Goal: Information Seeking & Learning: Learn about a topic

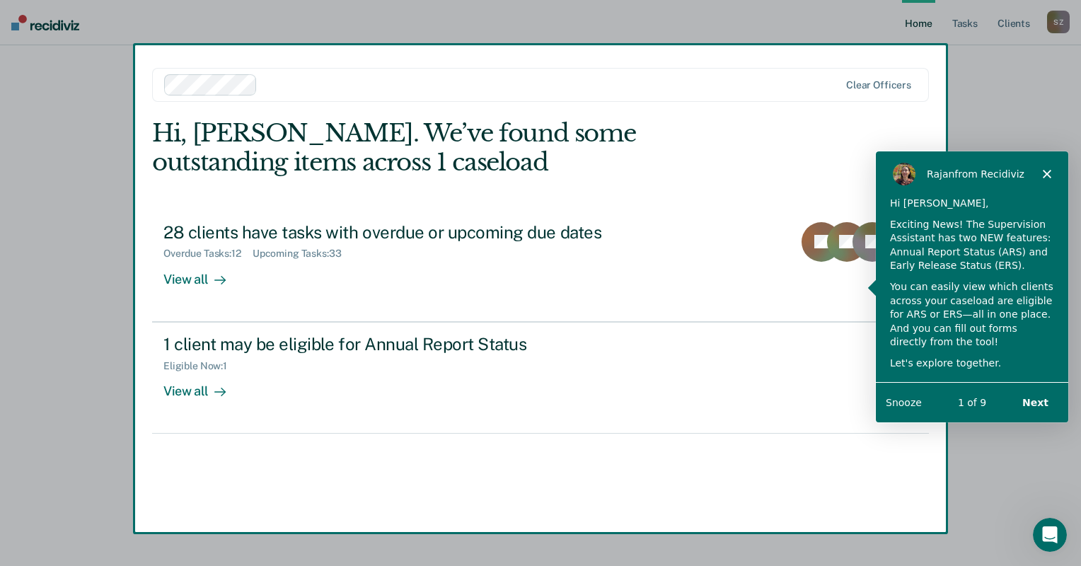
click at [994, 231] on div "Exciting News! The Supervision Assistant has two NEW features: Annual Report St…" at bounding box center [972, 244] width 164 height 55
click at [992, 176] on span "from Recidiviz" at bounding box center [989, 173] width 70 height 11
click at [1038, 401] on button "Next" at bounding box center [1035, 402] width 54 height 29
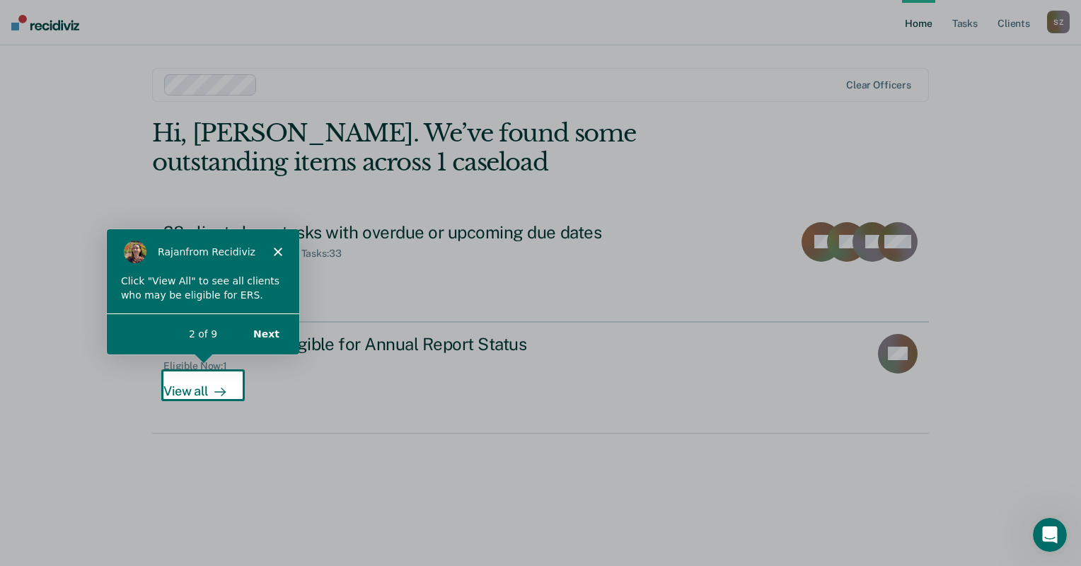
click at [260, 333] on button "Next" at bounding box center [266, 333] width 54 height 29
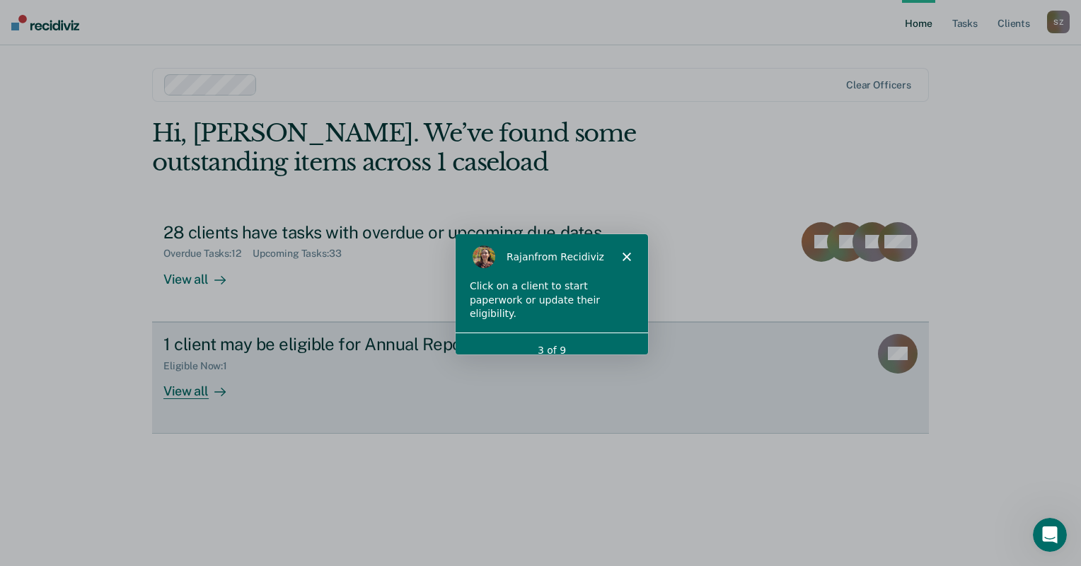
click at [190, 388] on div "View all" at bounding box center [202, 386] width 79 height 28
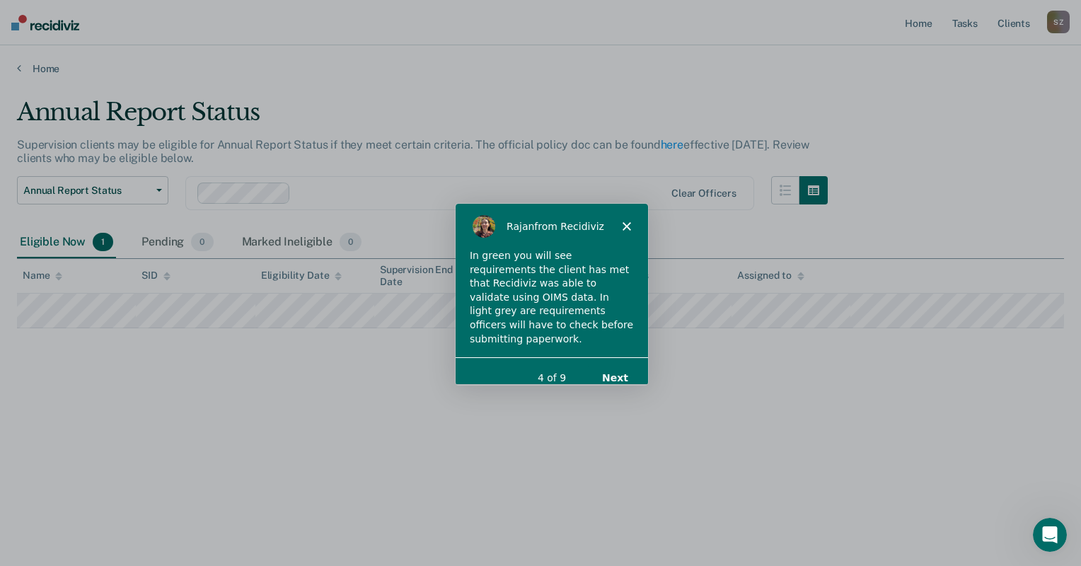
click at [617, 363] on button "Next" at bounding box center [614, 377] width 54 height 29
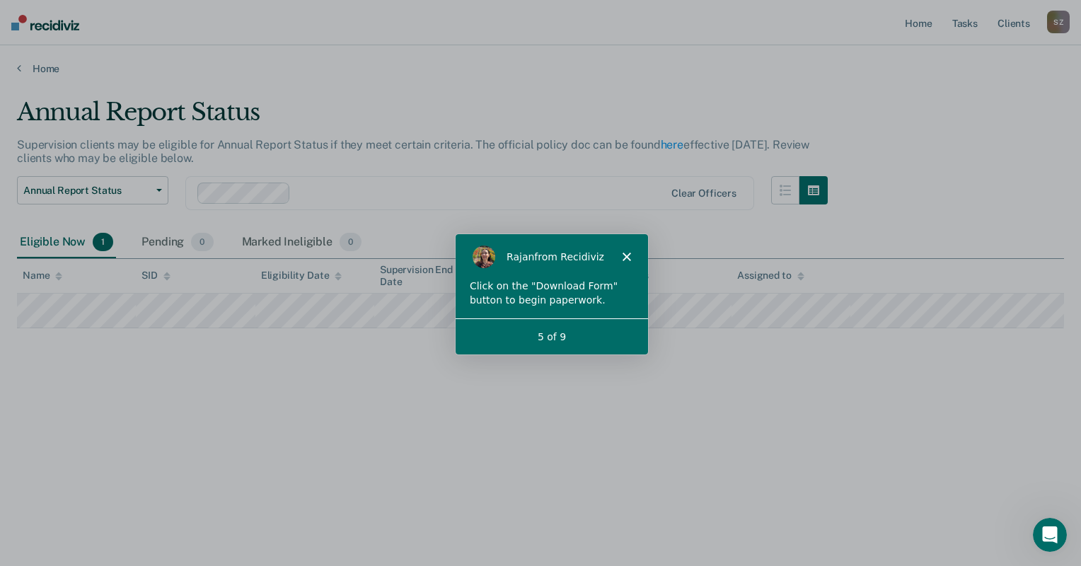
click at [628, 258] on polygon "Close" at bounding box center [626, 256] width 8 height 8
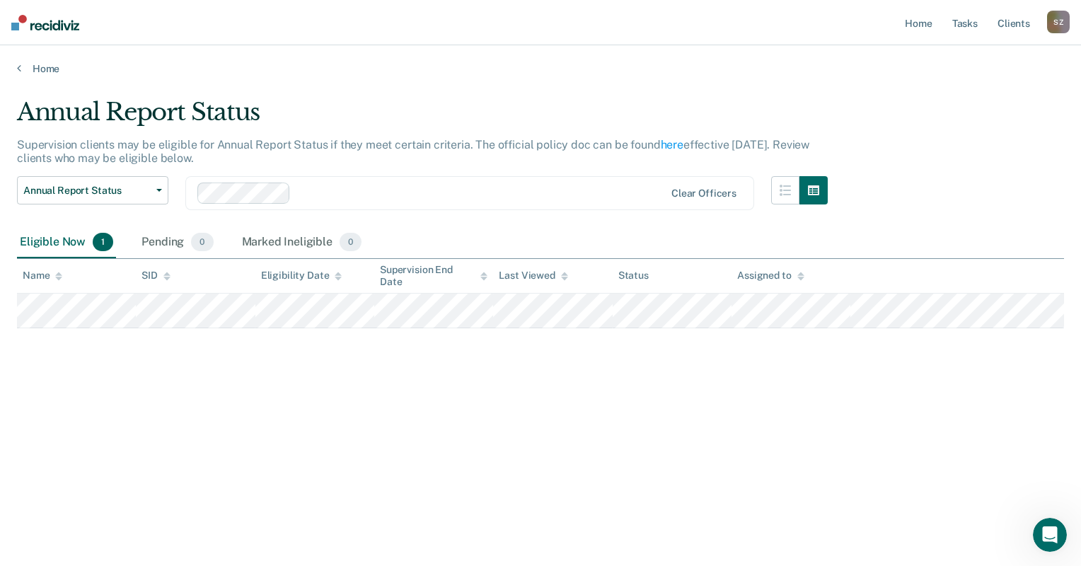
click at [478, 382] on div "Annual Report Status Supervision clients may be eligible for Annual Report Stat…" at bounding box center [540, 279] width 1047 height 362
click at [45, 67] on link "Home" at bounding box center [540, 68] width 1047 height 13
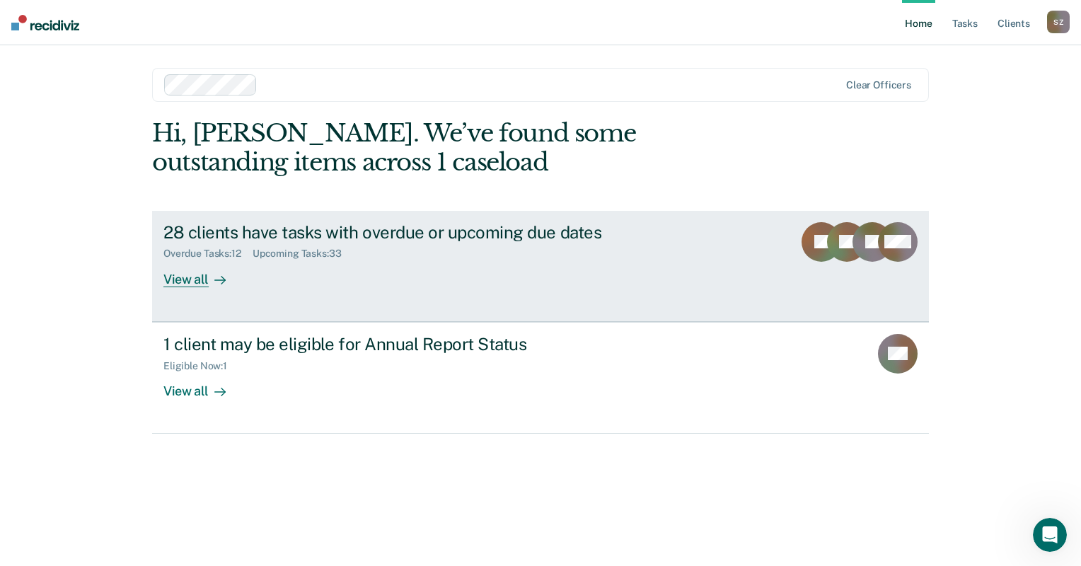
click at [396, 263] on div "28 clients have tasks with overdue or upcoming due dates Overdue Tasks : 12 Upc…" at bounding box center [428, 254] width 531 height 65
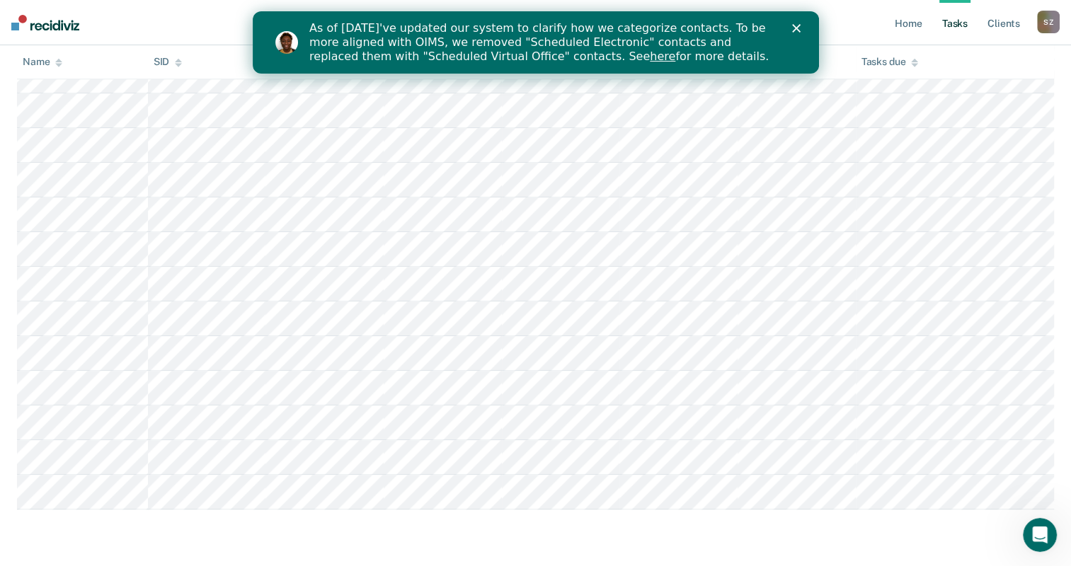
scroll to position [1463, 0]
click at [1034, 539] on icon "Open Intercom Messenger" at bounding box center [1037, 533] width 23 height 23
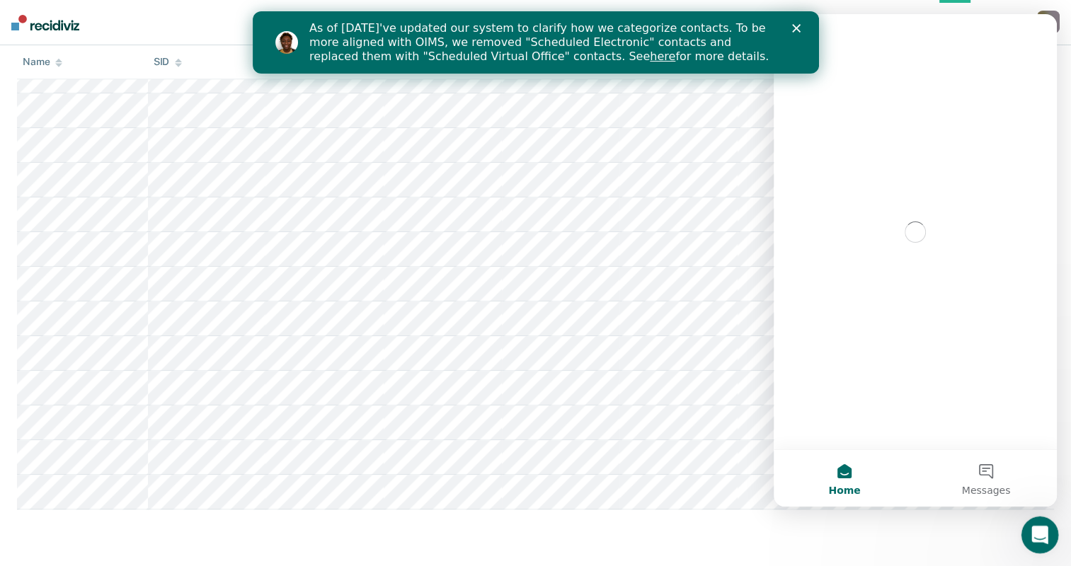
scroll to position [0, 0]
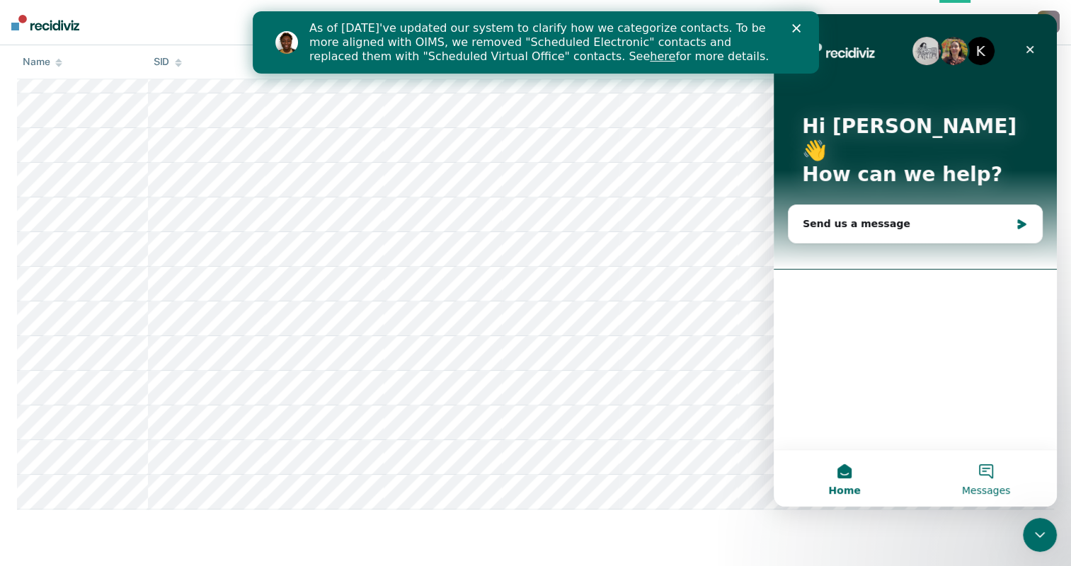
click at [982, 473] on button "Messages" at bounding box center [986, 478] width 142 height 57
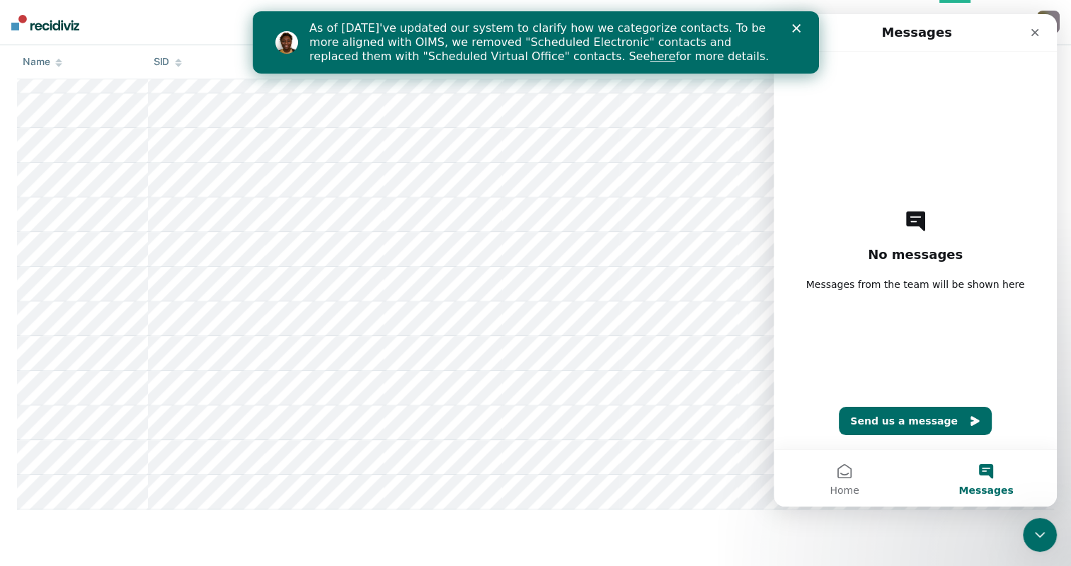
scroll to position [1109, 0]
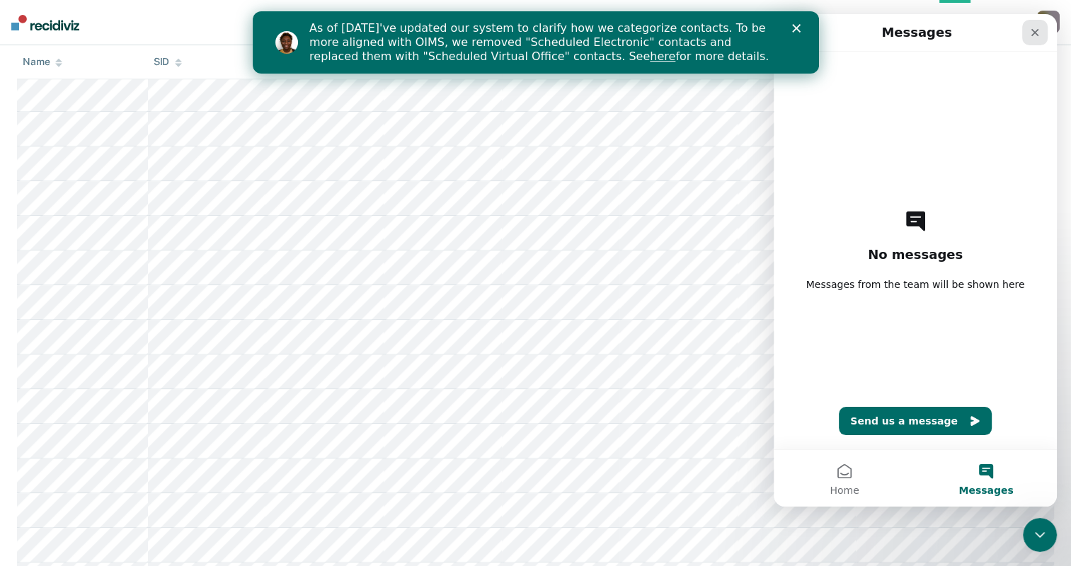
click at [1032, 34] on icon "Close" at bounding box center [1034, 32] width 11 height 11
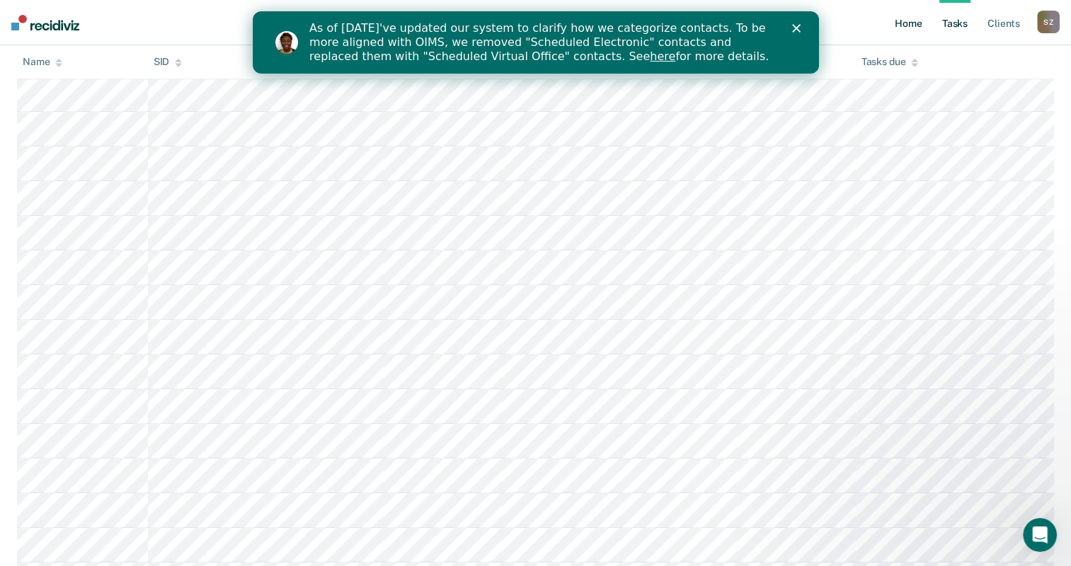
scroll to position [0, 0]
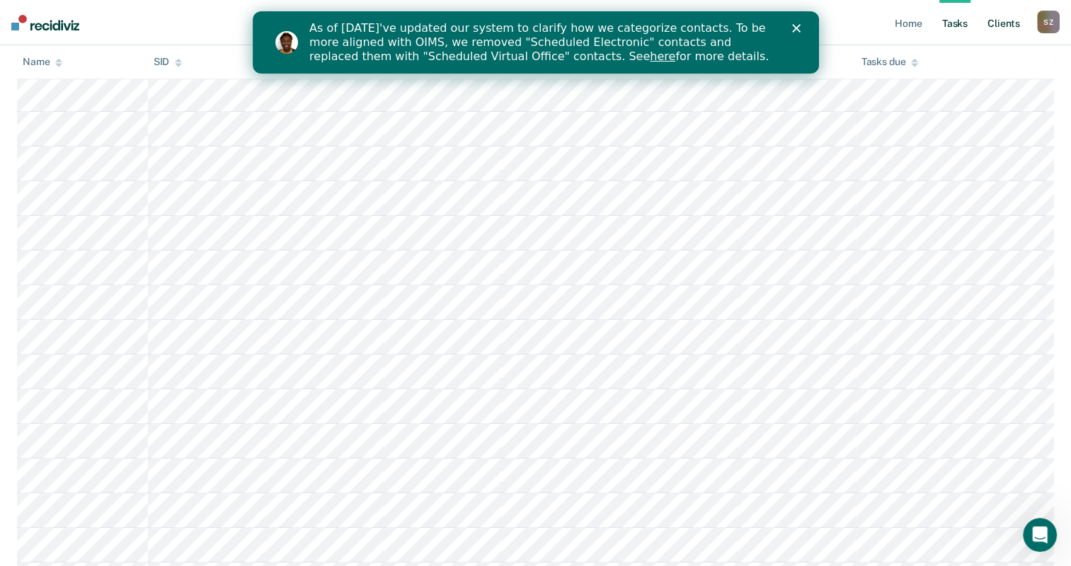
click at [1007, 23] on link "Client s" at bounding box center [1003, 22] width 38 height 45
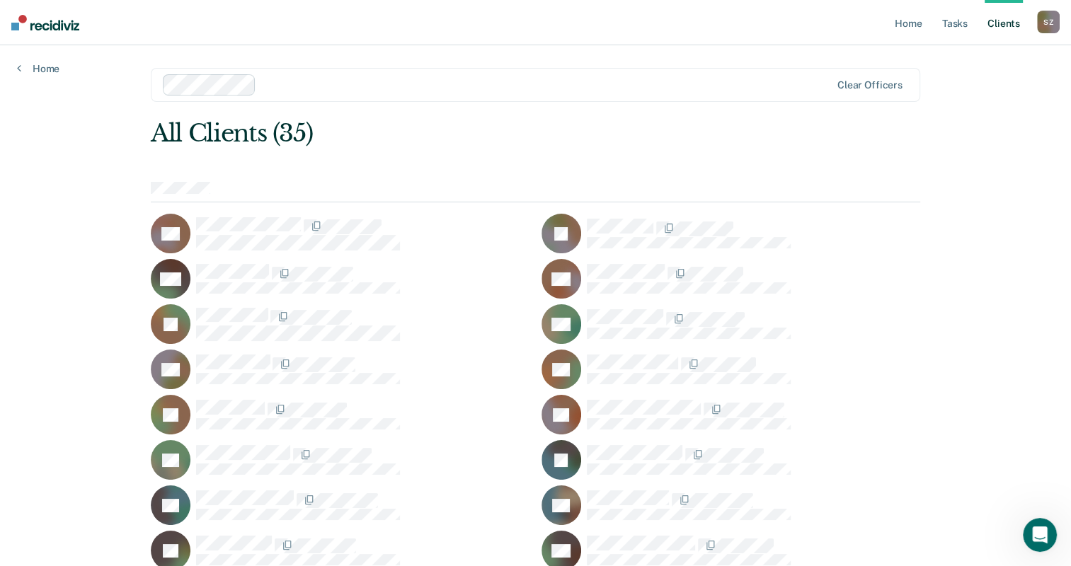
click at [1050, 23] on div "S Z" at bounding box center [1048, 22] width 23 height 23
click at [955, 74] on link "How it works" at bounding box center [991, 75] width 114 height 12
click at [903, 23] on link "Home" at bounding box center [908, 22] width 33 height 45
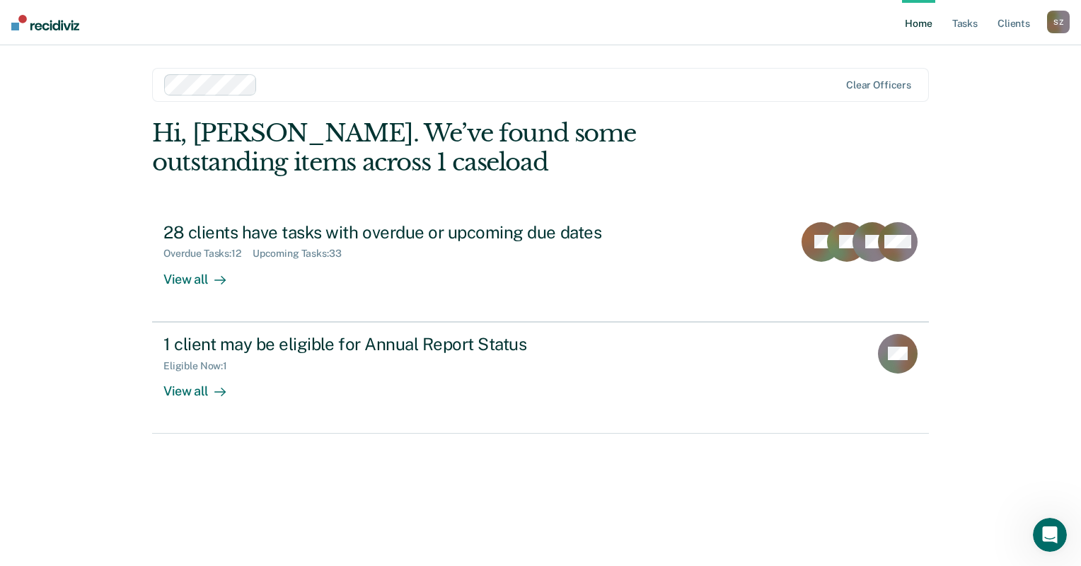
click at [1059, 24] on div "S Z" at bounding box center [1058, 22] width 23 height 23
click at [976, 72] on link "How it works" at bounding box center [1002, 75] width 114 height 12
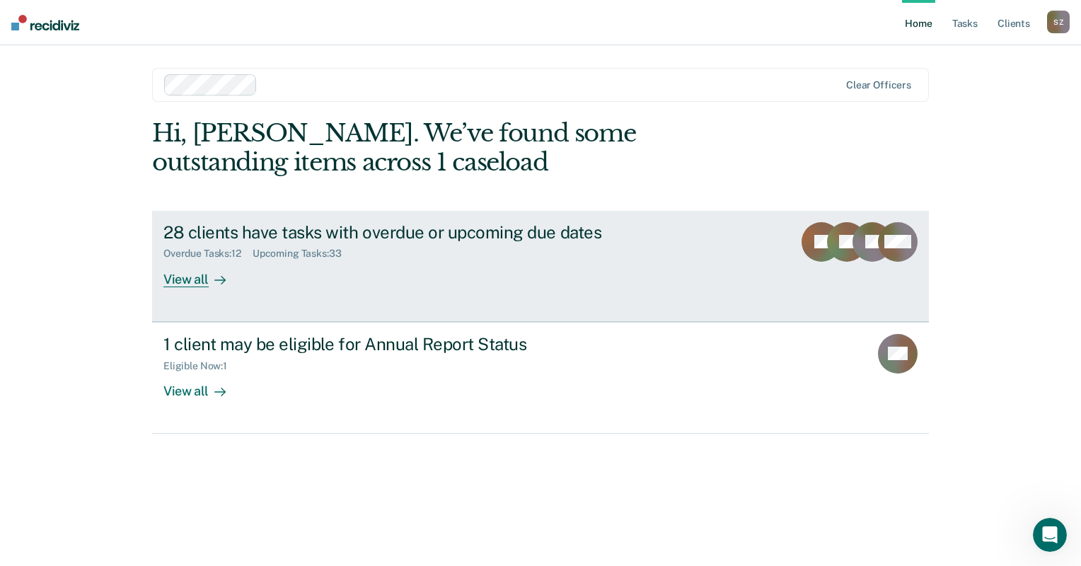
click at [195, 280] on div "View all" at bounding box center [202, 274] width 79 height 28
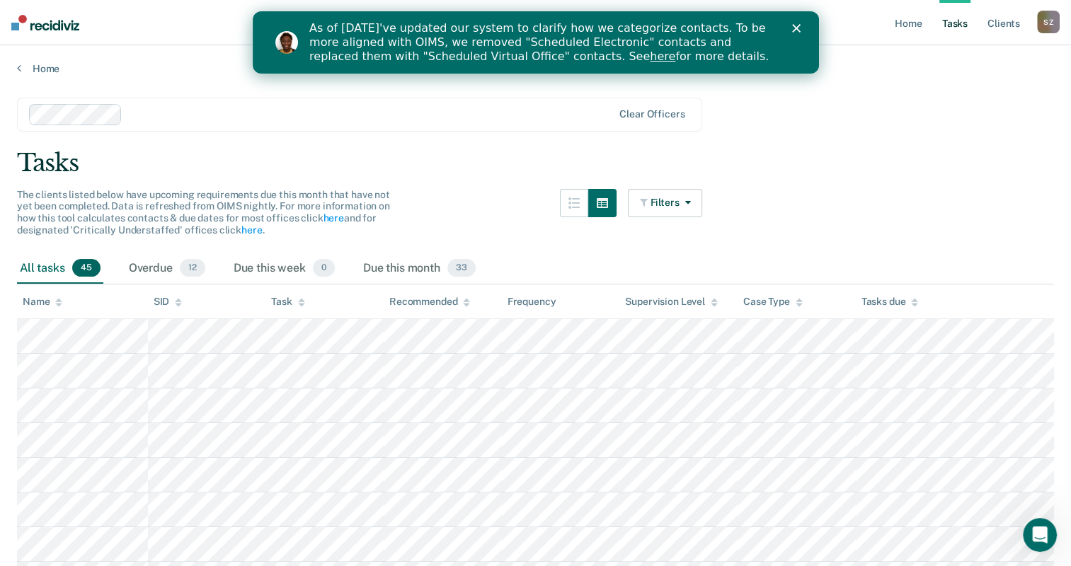
click at [1050, 23] on div "S Z" at bounding box center [1048, 22] width 23 height 23
click at [967, 71] on link "How it works" at bounding box center [991, 75] width 114 height 12
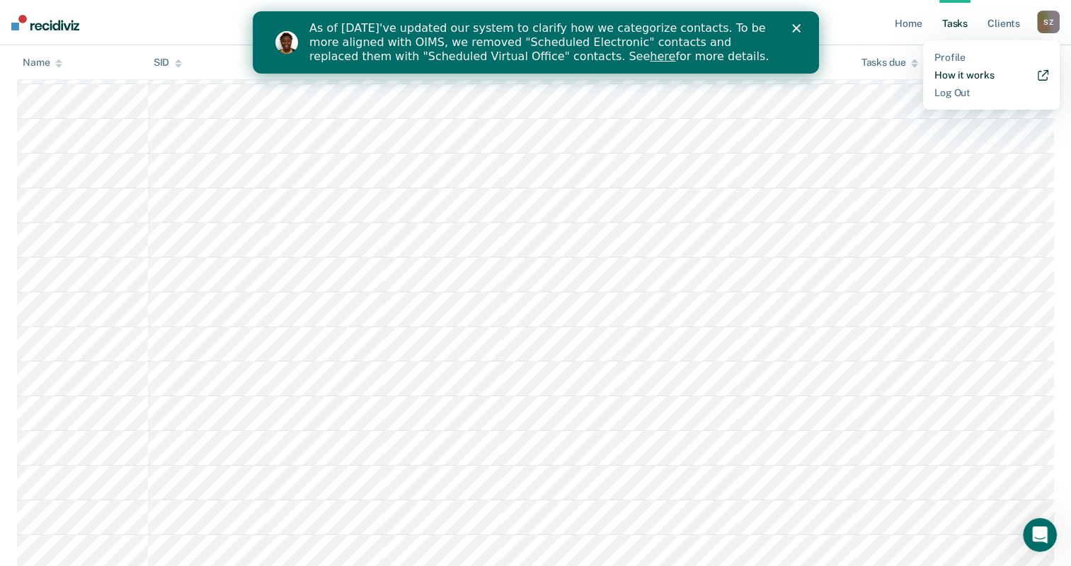
scroll to position [637, 0]
